Goal: Task Accomplishment & Management: Manage account settings

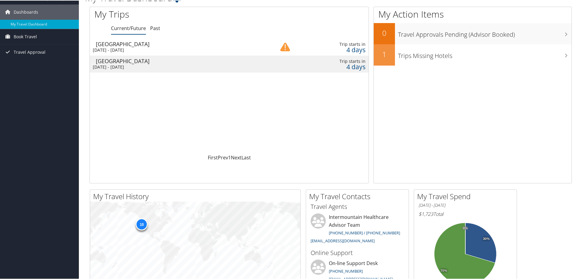
scroll to position [4, 0]
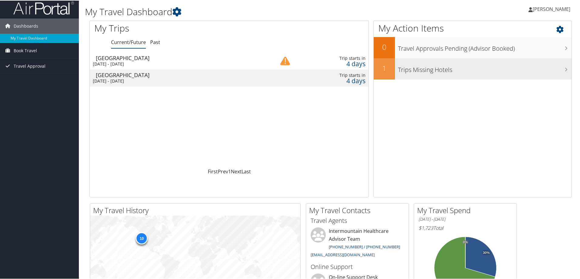
click at [437, 72] on h3 "Trips Missing Hotels" at bounding box center [484, 68] width 173 height 12
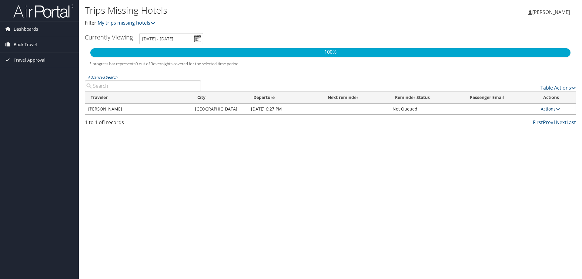
click at [555, 108] on link "Actions" at bounding box center [550, 109] width 19 height 6
click at [130, 143] on div "Trips Missing Hotels Filter: My trips missing hotels Stephanie Cunningham Steph…" at bounding box center [330, 139] width 503 height 279
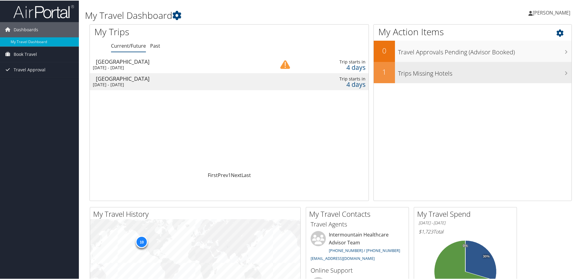
click at [408, 71] on h3 "Trips Missing Hotels" at bounding box center [484, 72] width 173 height 12
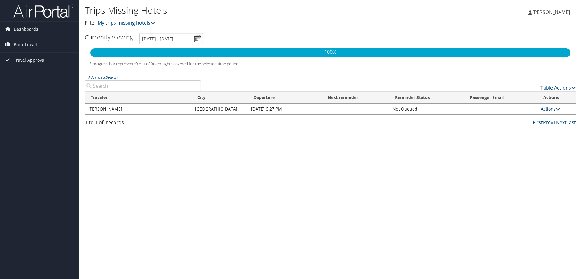
click at [547, 106] on link "Actions" at bounding box center [550, 109] width 19 height 6
click at [537, 128] on link "View Itinerary" at bounding box center [537, 128] width 42 height 10
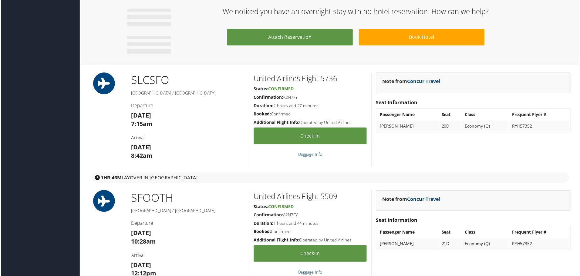
scroll to position [394, 0]
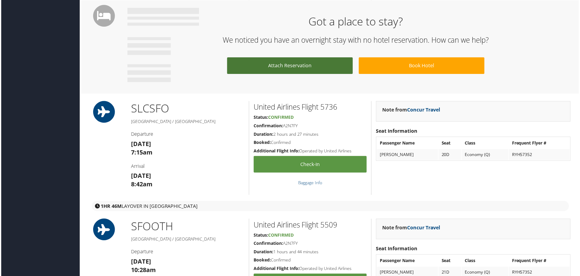
click at [295, 64] on link "Attach Reservation" at bounding box center [290, 66] width 126 height 17
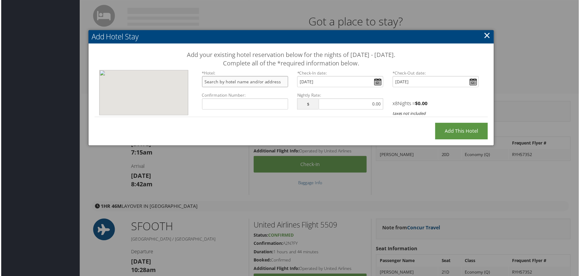
click at [226, 81] on input "text" at bounding box center [245, 81] width 86 height 11
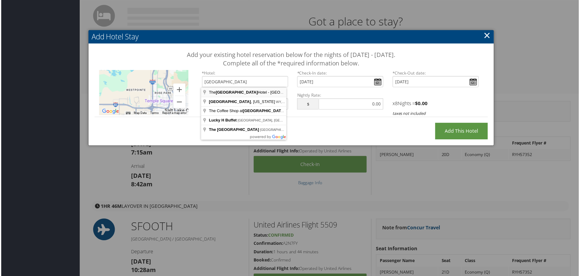
type input "The Little America Hotel - Salt Lake City, Main Street, Salt Lake City, UT, USA"
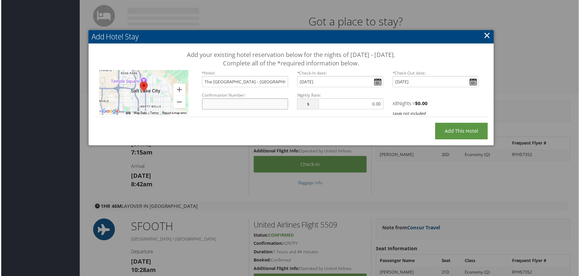
click at [221, 105] on input "Confirmation Number:" at bounding box center [245, 104] width 86 height 11
type input "996819213"
click at [388, 126] on div "Add your existing hotel reservation below for the nights of September 9 - Septe…" at bounding box center [291, 87] width 407 height 86
click at [356, 106] on input "text" at bounding box center [351, 104] width 65 height 11
type input "129.00"
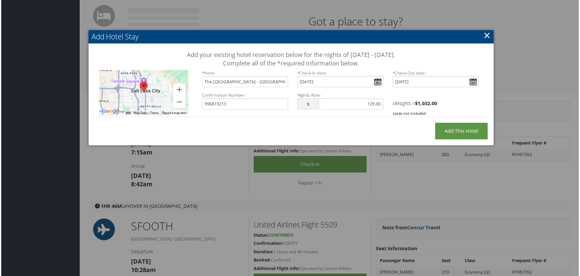
click at [369, 119] on div "Add your existing hotel reservation below for the nights of September 9 - Septe…" at bounding box center [291, 87] width 407 height 86
click at [451, 127] on input "Add this Hotel" at bounding box center [462, 131] width 53 height 17
type input "Processing..."
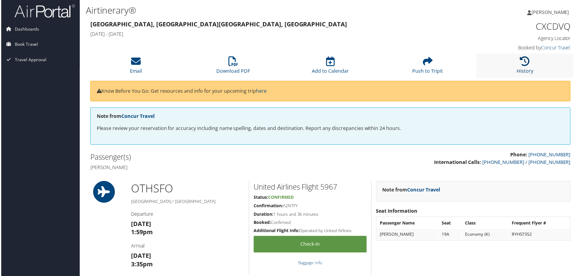
click at [525, 64] on icon at bounding box center [526, 62] width 10 height 10
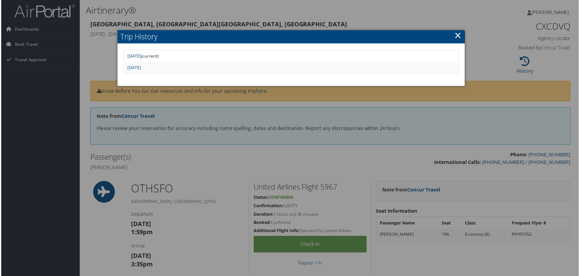
click at [140, 55] on link "Fri Sep 5 10:46:49 MDT 2025" at bounding box center [134, 56] width 14 height 6
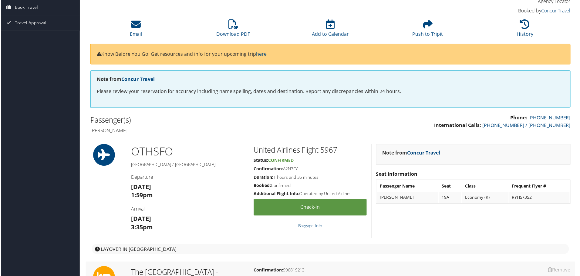
scroll to position [34, 0]
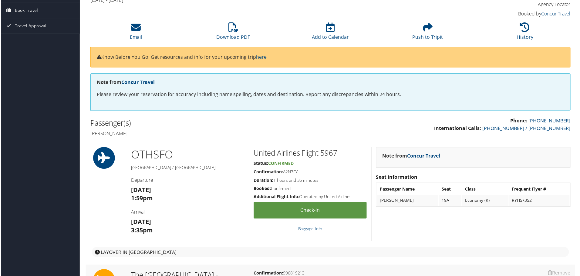
click at [179, 154] on h1 "OTH SFO" at bounding box center [187, 155] width 114 height 15
click at [129, 149] on div "OTH SFO North Bend / San Francisco Departure Tue 09 Sep 1:59pm Arrival Tue 09 S…" at bounding box center [187, 195] width 123 height 94
click at [422, 156] on link "Concur Travel" at bounding box center [424, 156] width 33 height 7
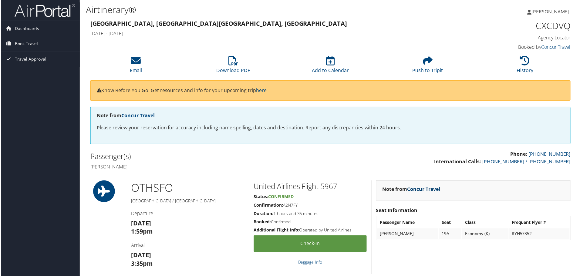
scroll to position [0, 0]
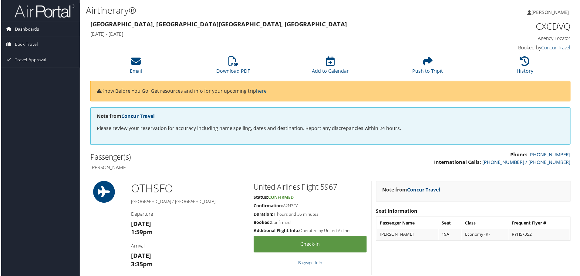
click at [23, 27] on span "Dashboards" at bounding box center [26, 29] width 25 height 15
click at [30, 26] on span "Dashboards" at bounding box center [26, 29] width 25 height 15
click at [29, 26] on span "Dashboards" at bounding box center [26, 29] width 25 height 15
click at [29, 40] on link "My Travel Dashboard" at bounding box center [39, 41] width 79 height 9
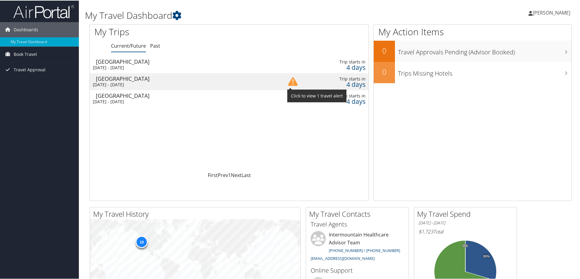
click at [292, 82] on img at bounding box center [292, 80] width 9 height 9
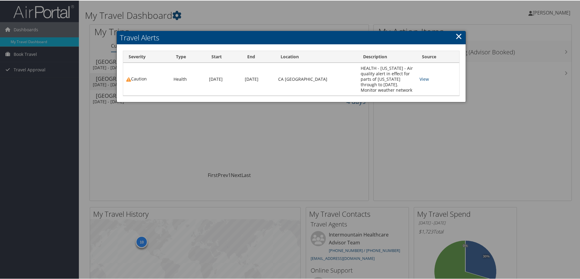
click at [456, 37] on link "×" at bounding box center [458, 35] width 7 height 12
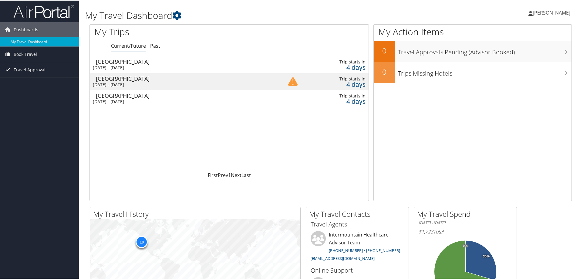
click at [133, 66] on div "Tue 9 Sep 2025 - Wed 17 Sep 2025" at bounding box center [180, 66] width 174 height 5
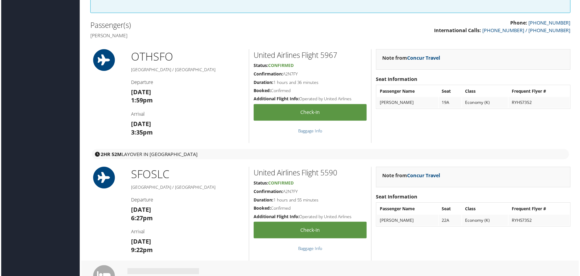
scroll to position [91, 0]
